Goal: Information Seeking & Learning: Check status

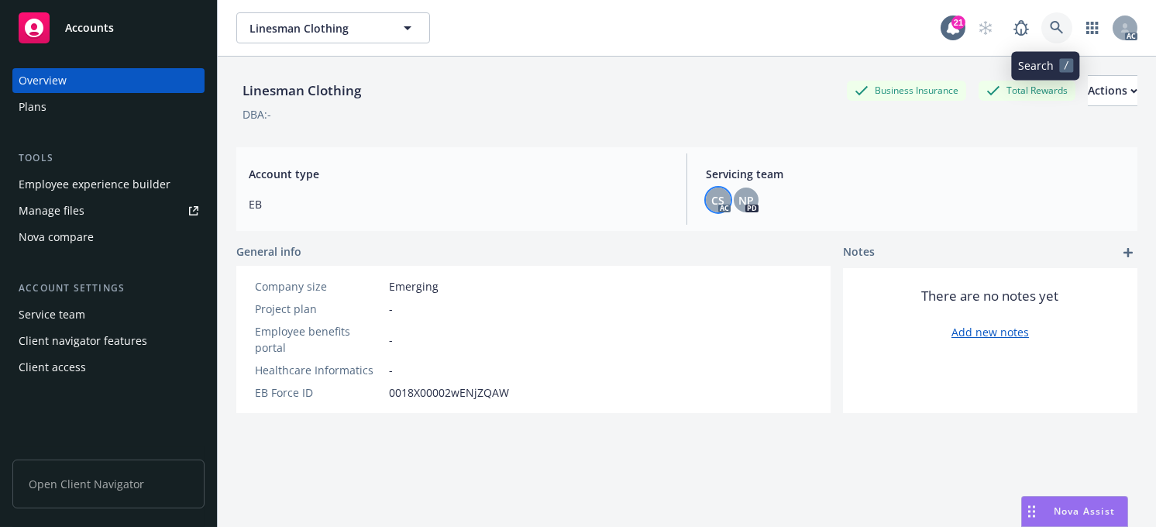
click at [1050, 29] on icon at bounding box center [1056, 27] width 13 height 13
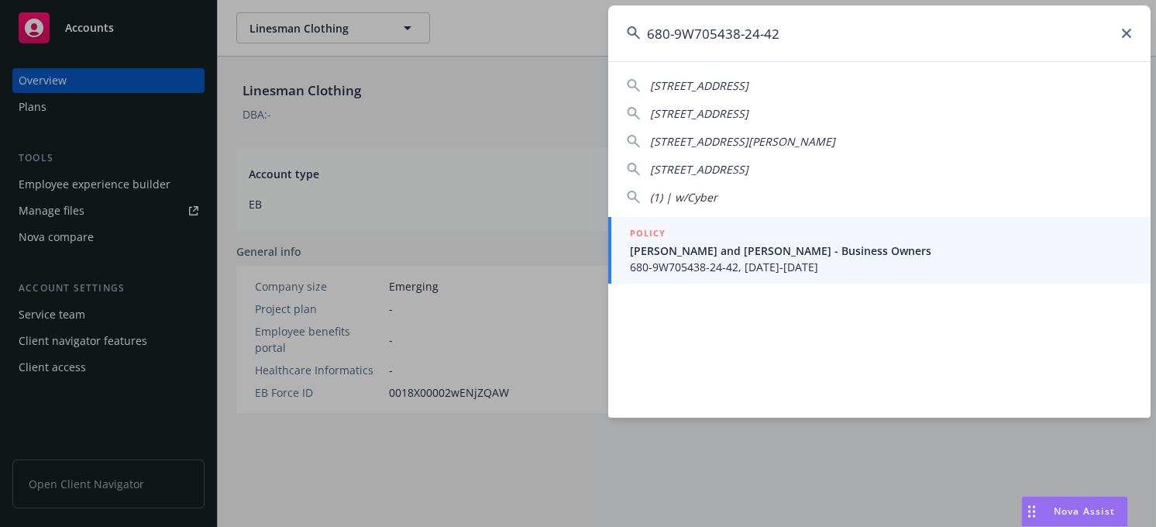
type input "680-9W705438-24-42"
click at [793, 259] on span "680-9W705438-24-42, [DATE]-[DATE]" at bounding box center [881, 267] width 502 height 16
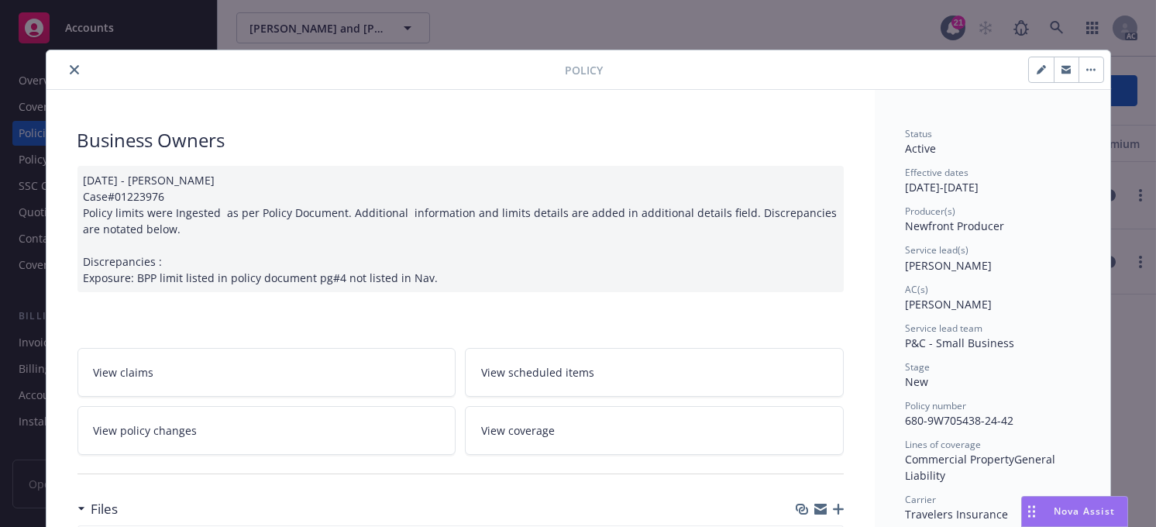
click at [71, 67] on icon "close" at bounding box center [74, 69] width 9 height 9
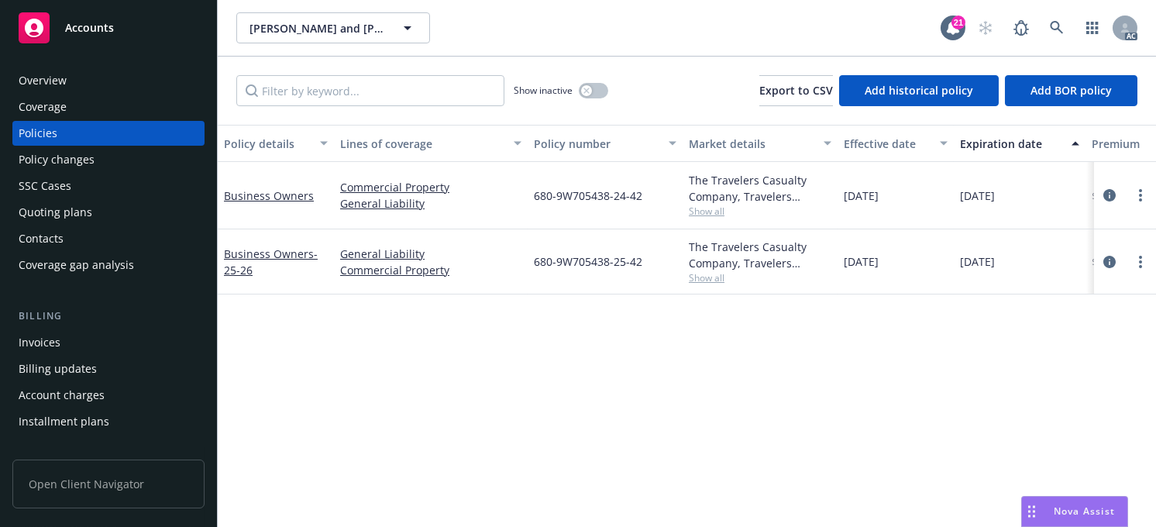
click at [46, 160] on div "Policy changes" at bounding box center [57, 159] width 76 height 25
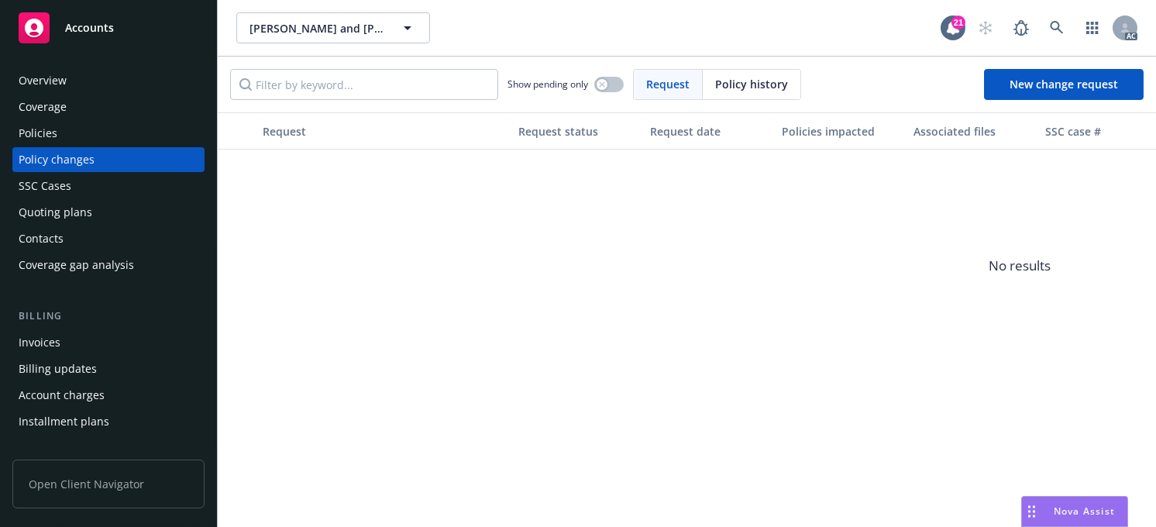
click at [36, 131] on div "Policies" at bounding box center [38, 133] width 39 height 25
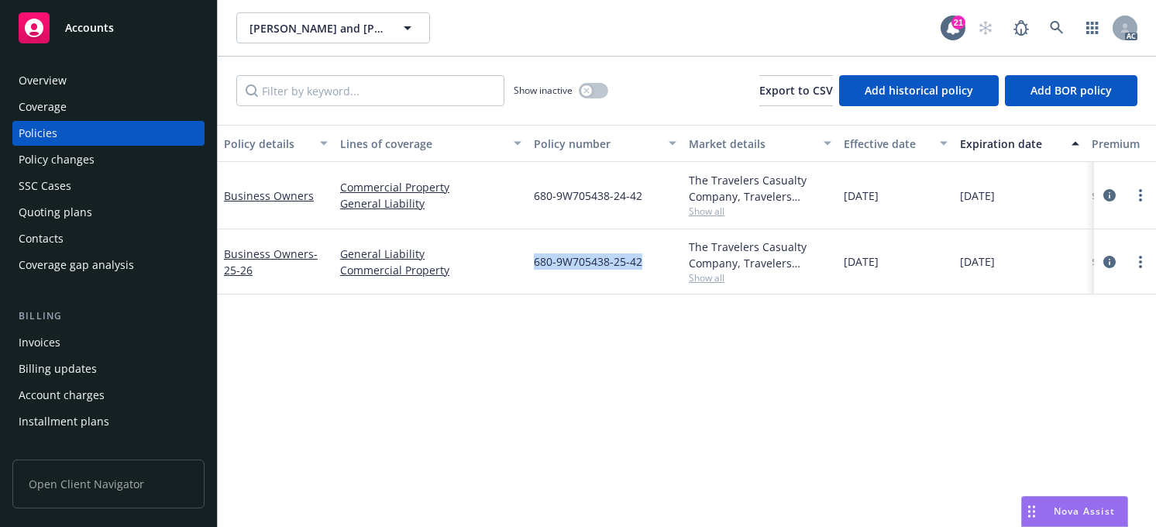
drag, startPoint x: 640, startPoint y: 262, endPoint x: 534, endPoint y: 261, distance: 106.1
click at [534, 258] on span "680-9W705438-25-42" at bounding box center [588, 261] width 108 height 16
copy span "680-9W705438-25-42"
click at [26, 76] on div "Overview" at bounding box center [43, 80] width 48 height 25
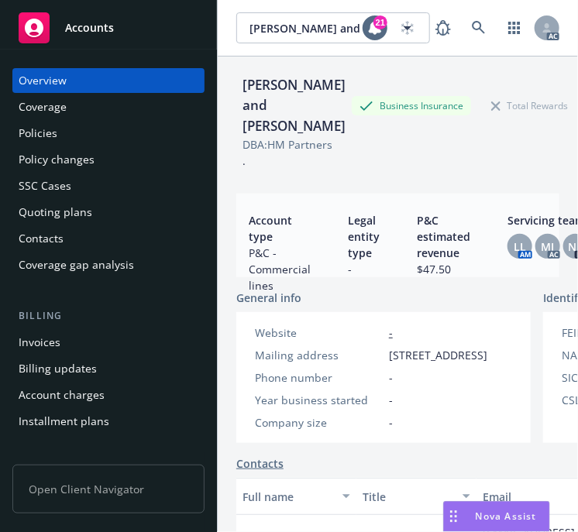
click at [310, 136] on div "[PERSON_NAME] and [PERSON_NAME]" at bounding box center [293, 105] width 115 height 61
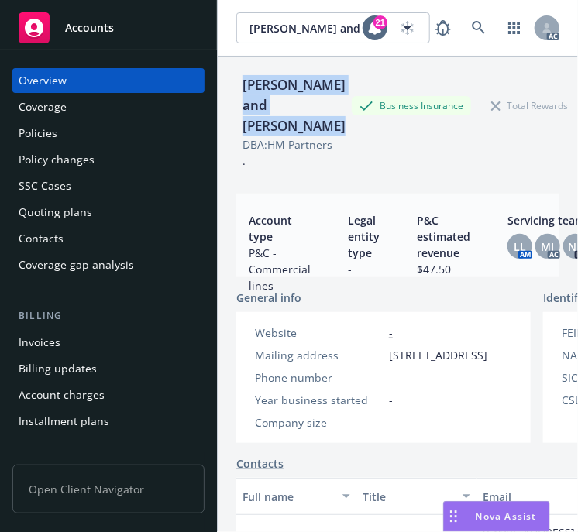
drag, startPoint x: 320, startPoint y: 167, endPoint x: 239, endPoint y: 92, distance: 110.2
click at [239, 92] on div "[PERSON_NAME] and [PERSON_NAME] Business Insurance Total Rewards Actions" at bounding box center [397, 105] width 323 height 61
copy div "[PERSON_NAME] and [PERSON_NAME]"
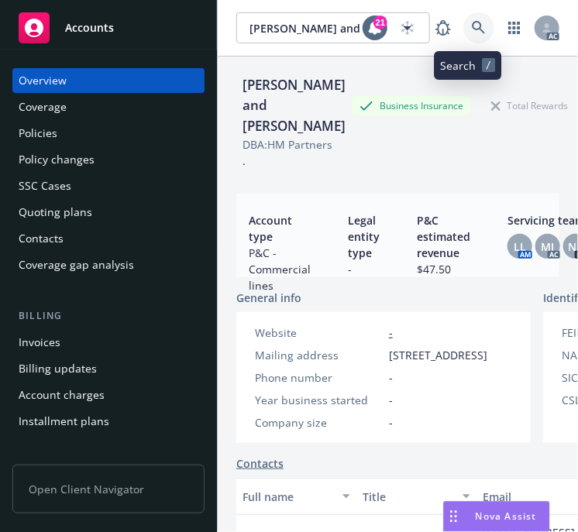
click at [472, 26] on icon at bounding box center [479, 28] width 14 height 14
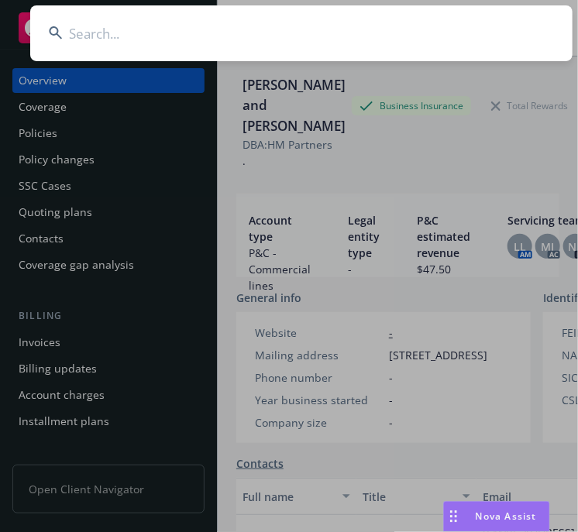
type input "Augmented Intelligence"
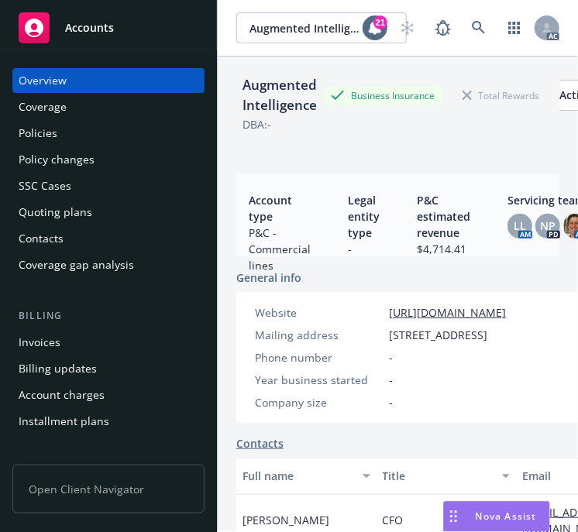
click at [24, 130] on div "Policies" at bounding box center [38, 133] width 39 height 25
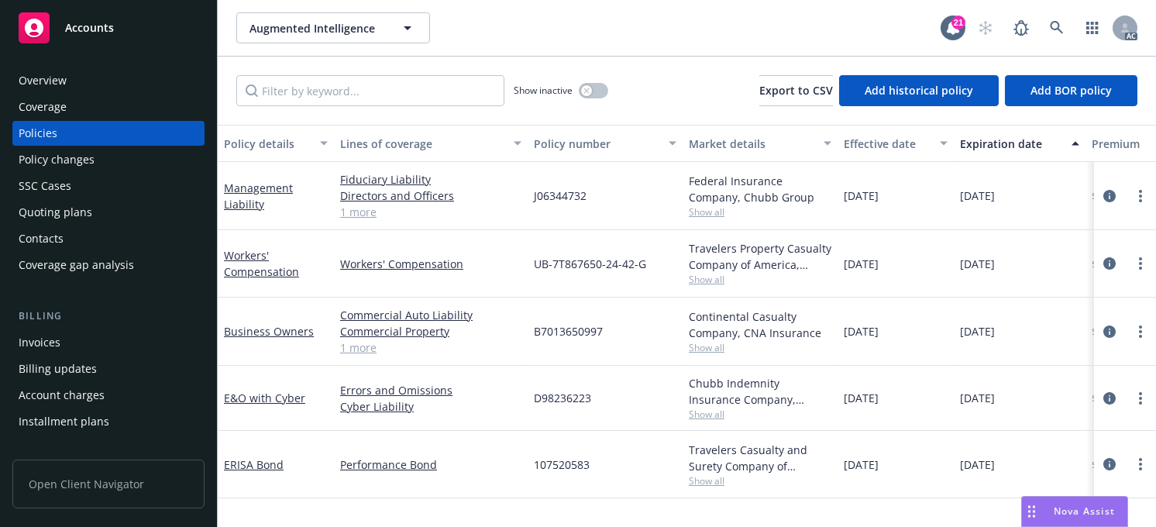
click at [880, 142] on div "Effective date" at bounding box center [887, 144] width 87 height 16
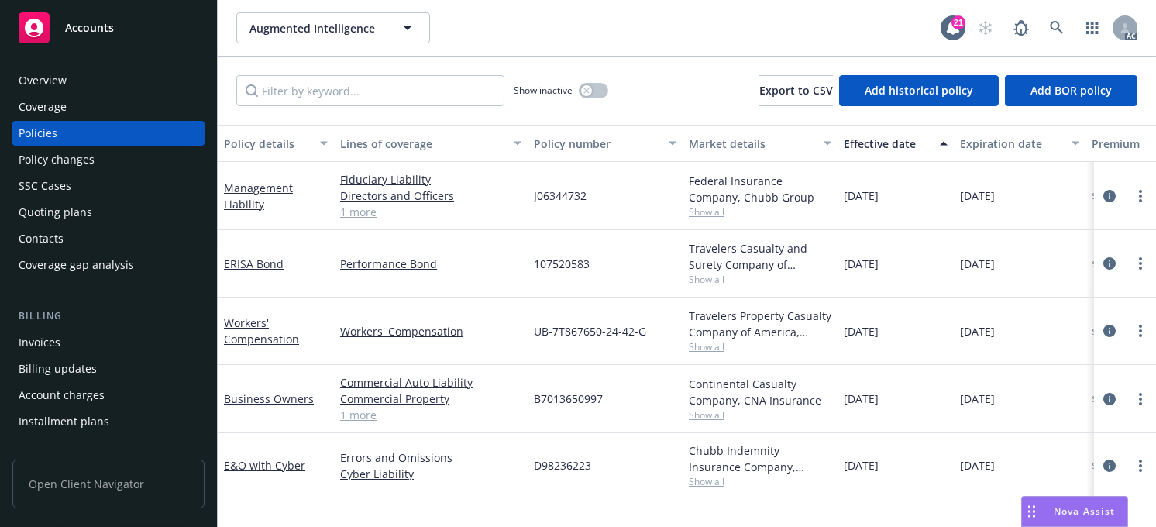
click at [880, 143] on div "Effective date" at bounding box center [887, 144] width 87 height 16
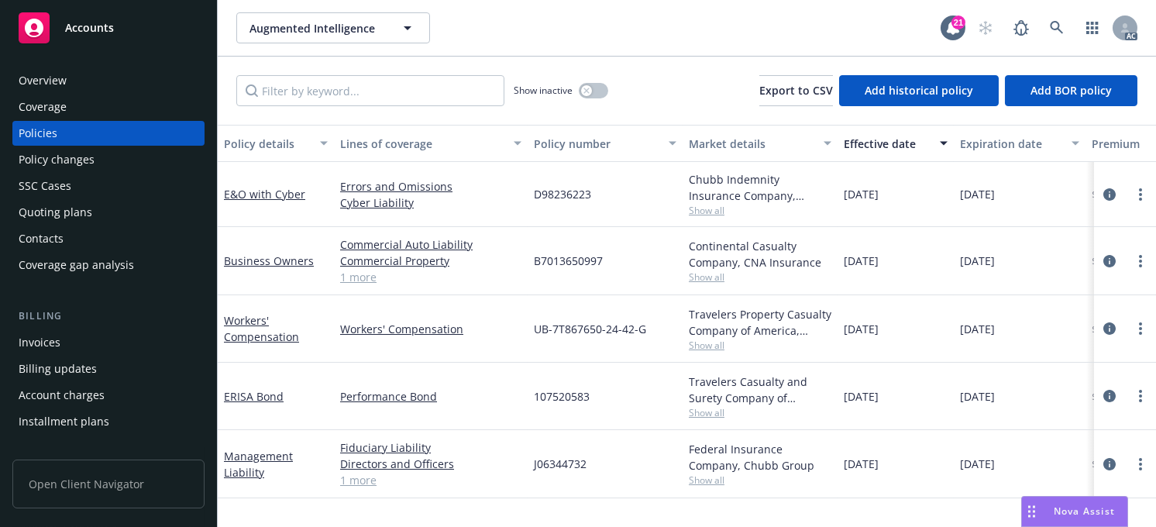
click at [893, 141] on div "Effective date" at bounding box center [887, 144] width 87 height 16
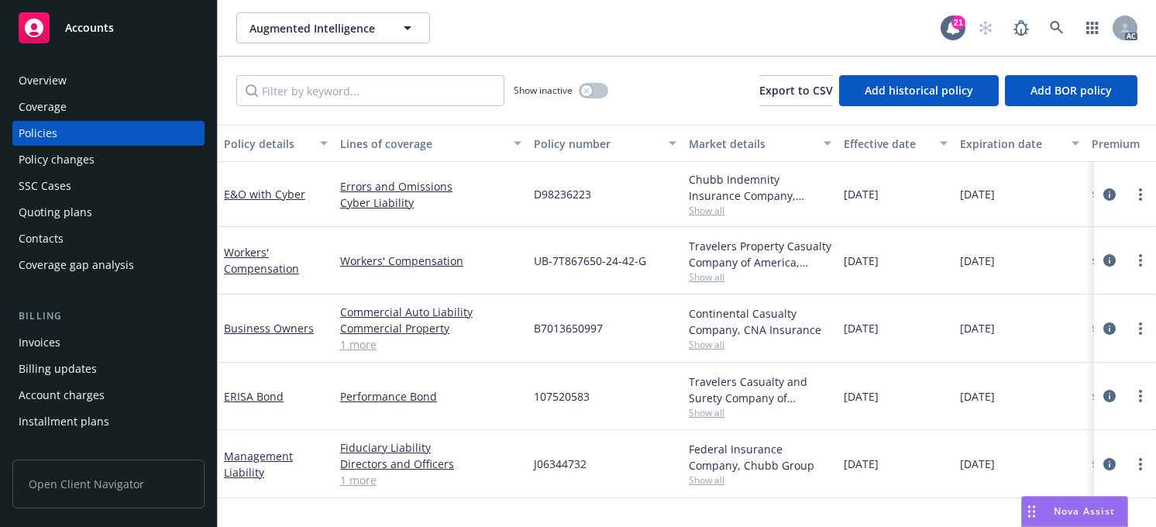
click at [893, 141] on div "Effective date" at bounding box center [887, 144] width 87 height 16
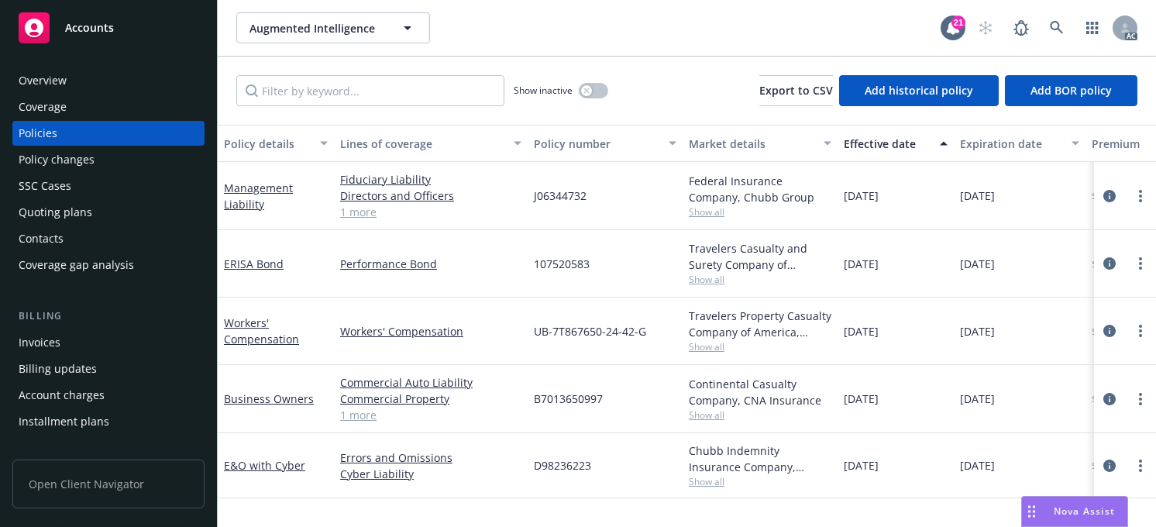
click at [887, 140] on div "Effective date" at bounding box center [887, 144] width 87 height 16
